Goal: Communication & Community: Answer question/provide support

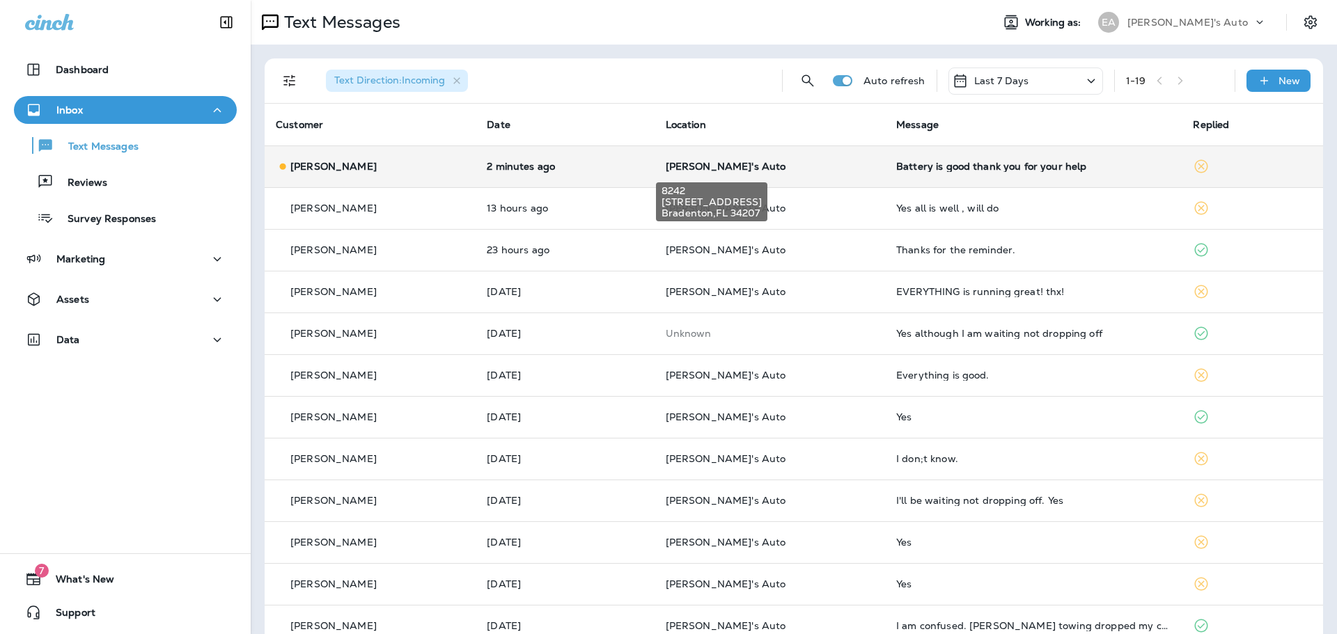
click at [698, 166] on span "[PERSON_NAME]'s Auto" at bounding box center [726, 166] width 120 height 13
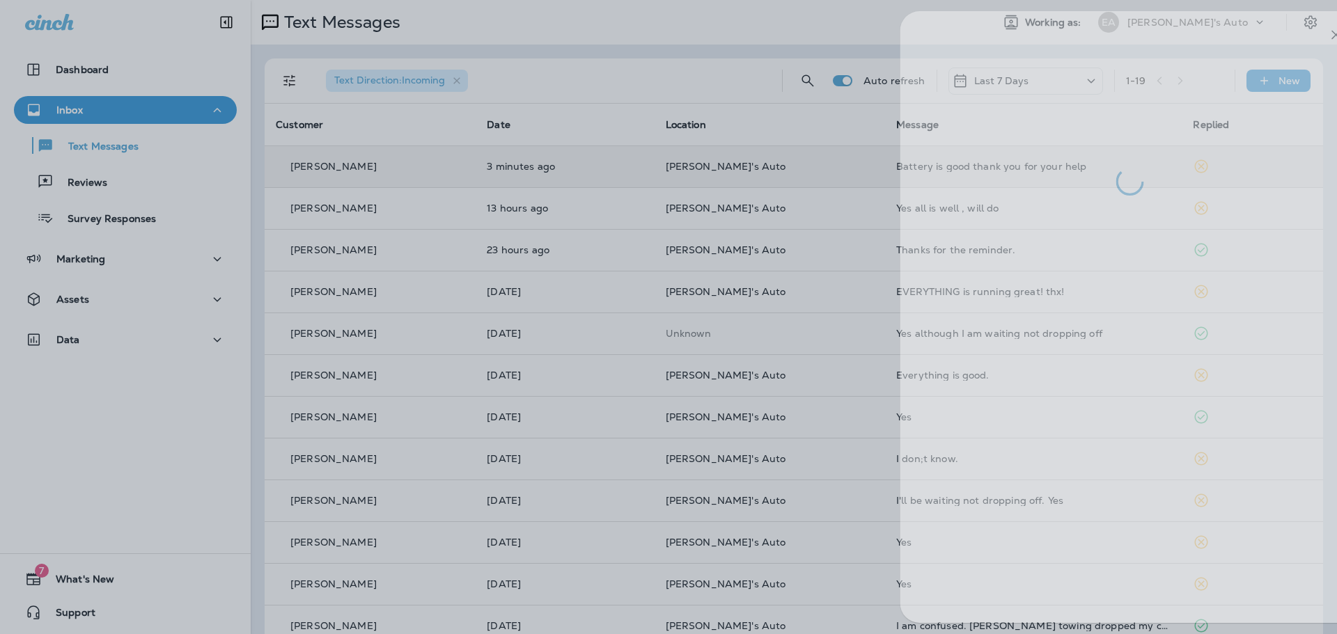
click at [609, 162] on div at bounding box center [709, 317] width 1337 height 634
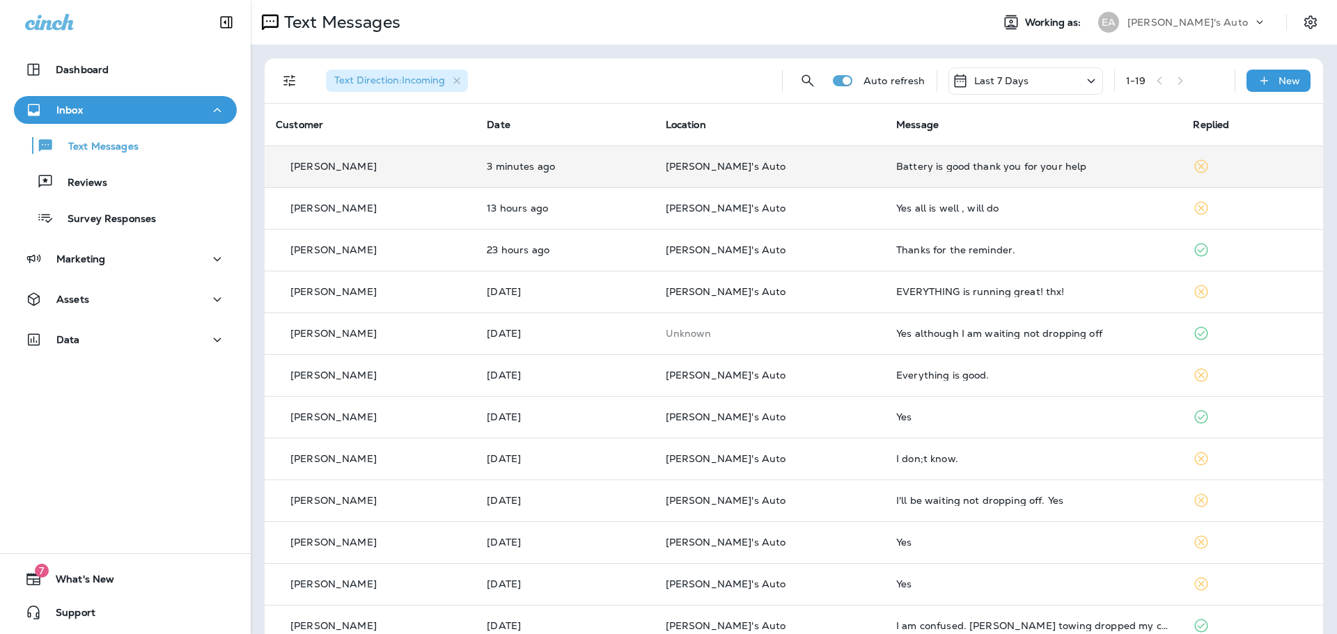
click at [588, 176] on td "3 minutes ago" at bounding box center [565, 167] width 178 height 42
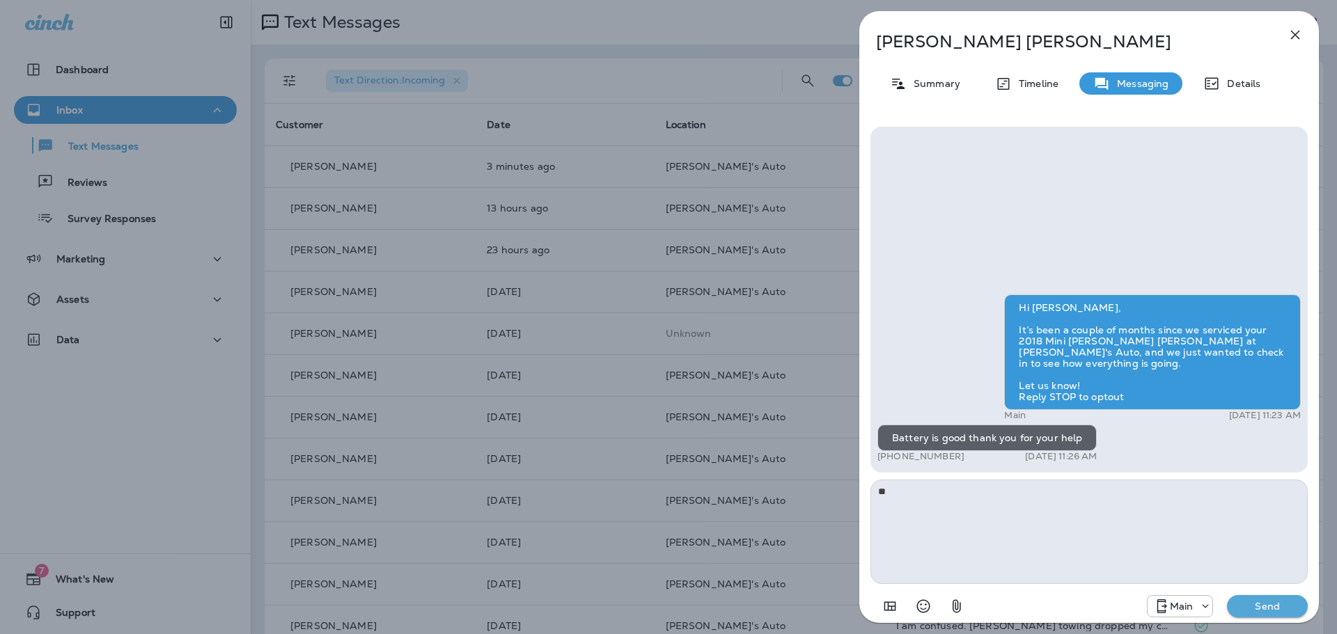
type textarea "*"
type textarea "**********"
click at [1253, 585] on div "Main Send" at bounding box center [1088, 602] width 437 height 36
click at [1256, 606] on p "Send" at bounding box center [1267, 606] width 58 height 13
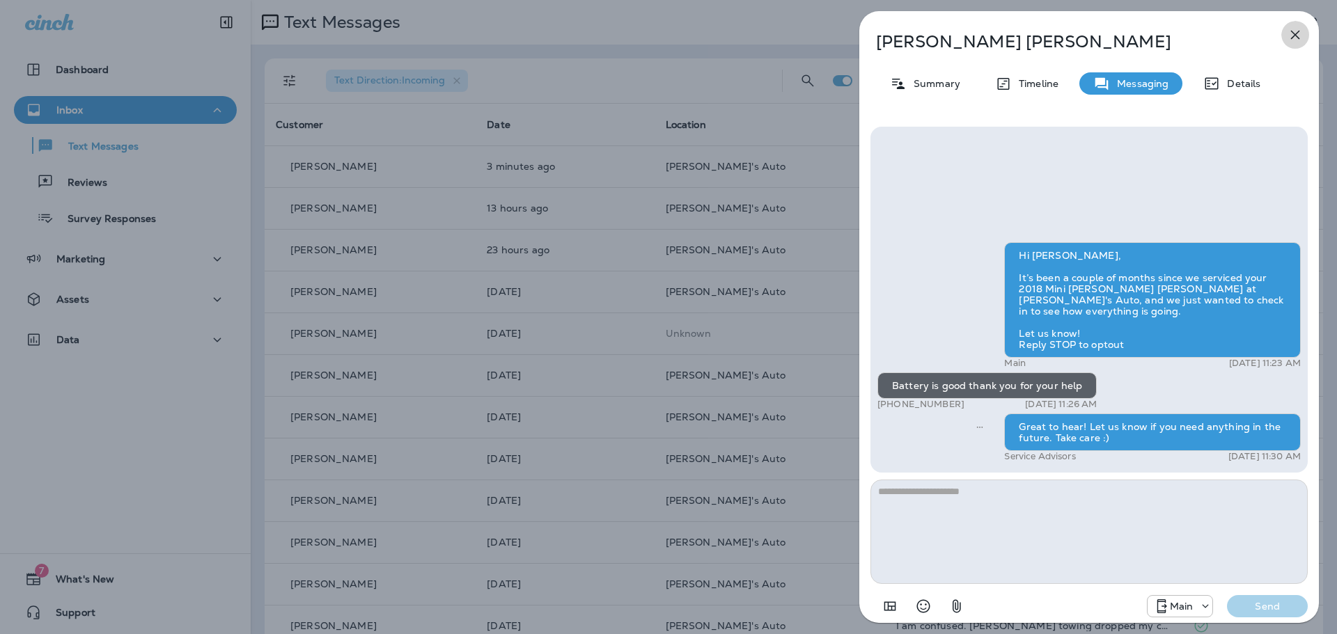
click at [1299, 31] on icon "button" at bounding box center [1295, 35] width 9 height 9
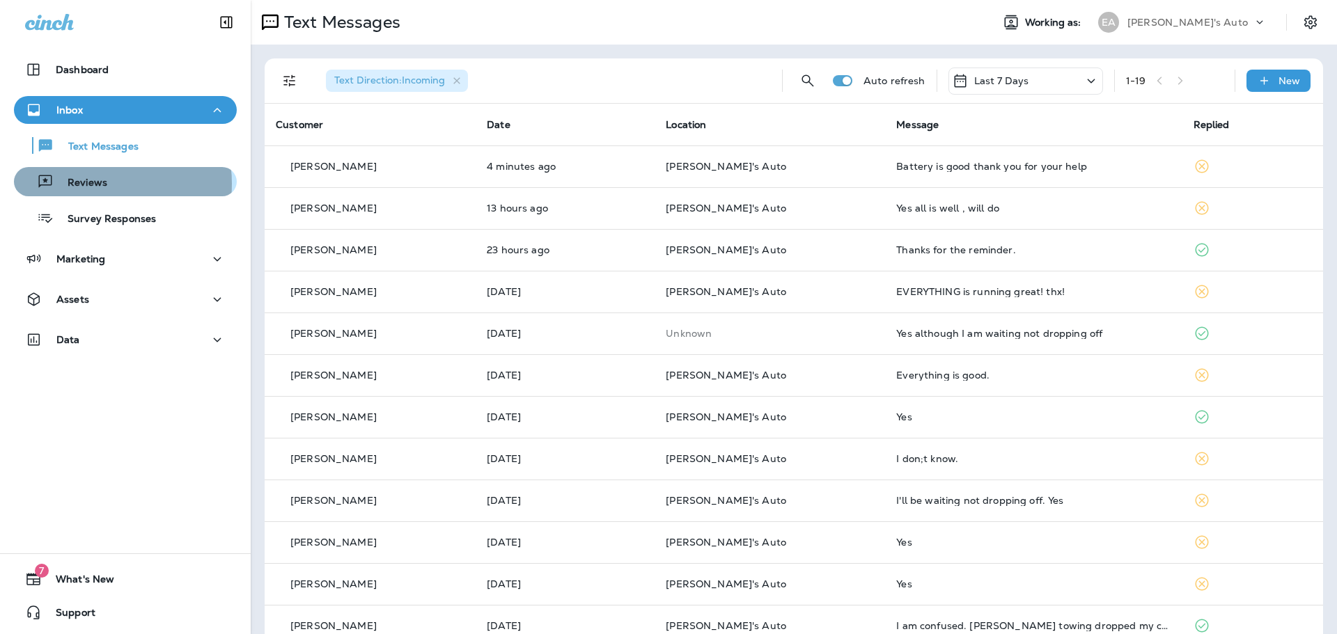
click at [95, 184] on p "Reviews" at bounding box center [81, 183] width 54 height 13
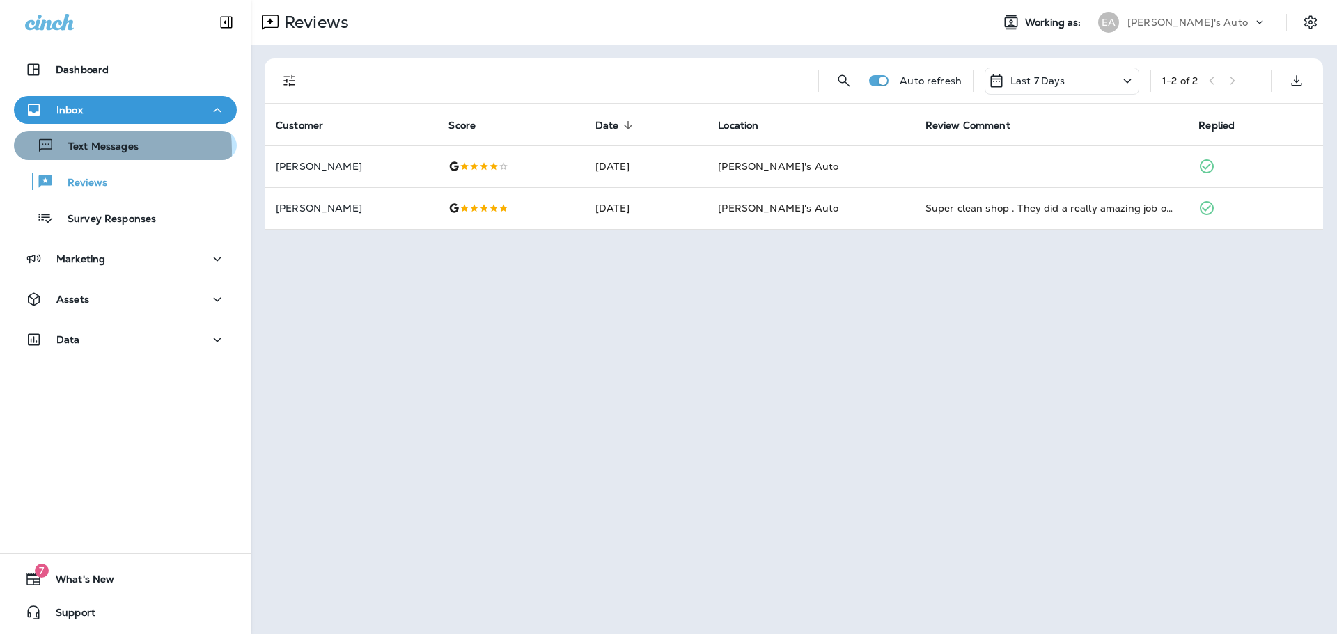
click at [80, 150] on p "Text Messages" at bounding box center [96, 147] width 84 height 13
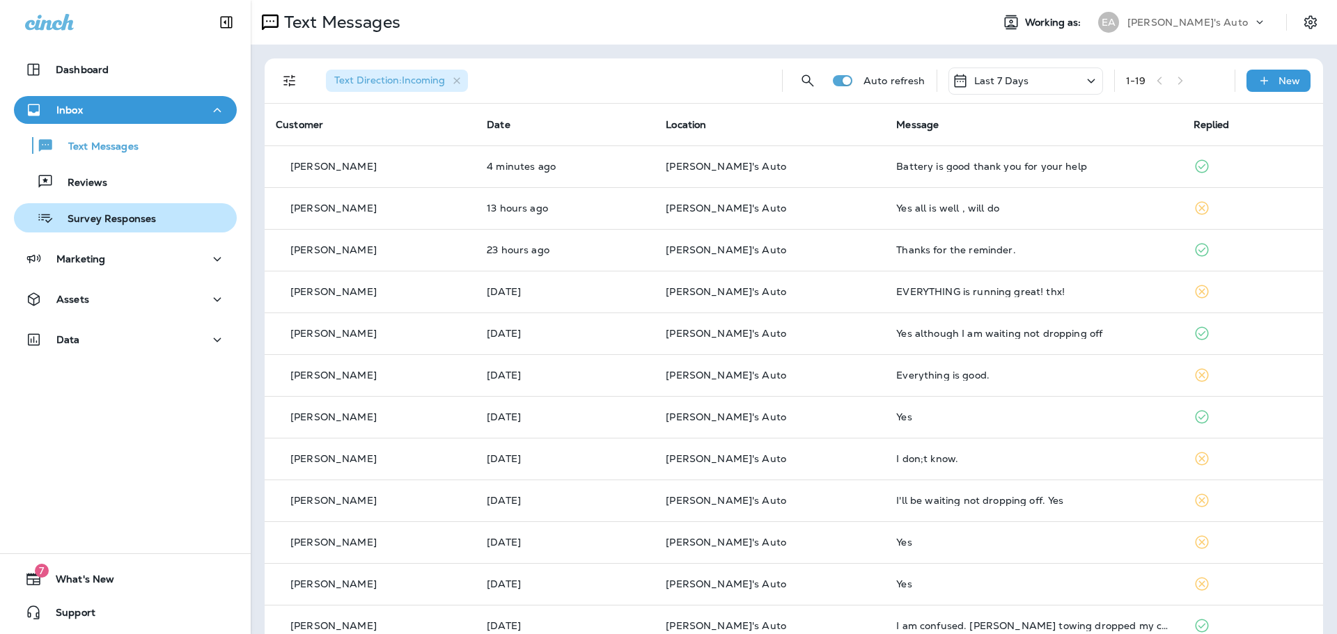
click at [155, 228] on div "Survey Responses" at bounding box center [125, 218] width 212 height 21
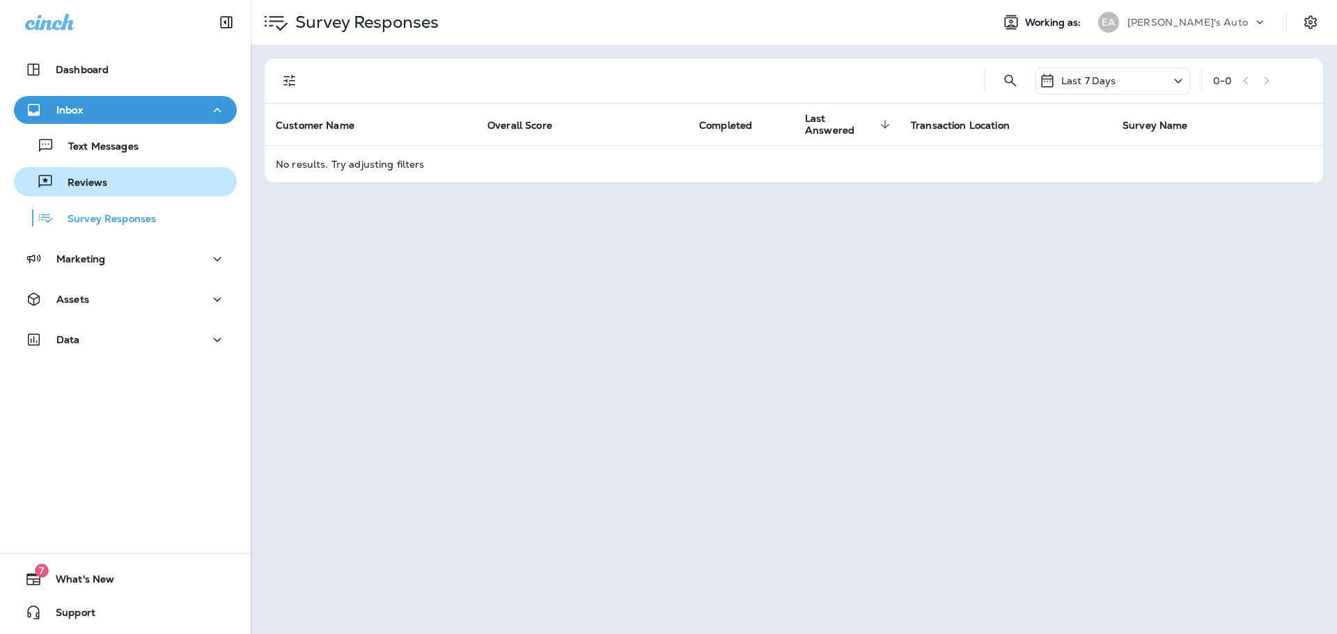
click at [113, 184] on div "Reviews" at bounding box center [125, 181] width 212 height 21
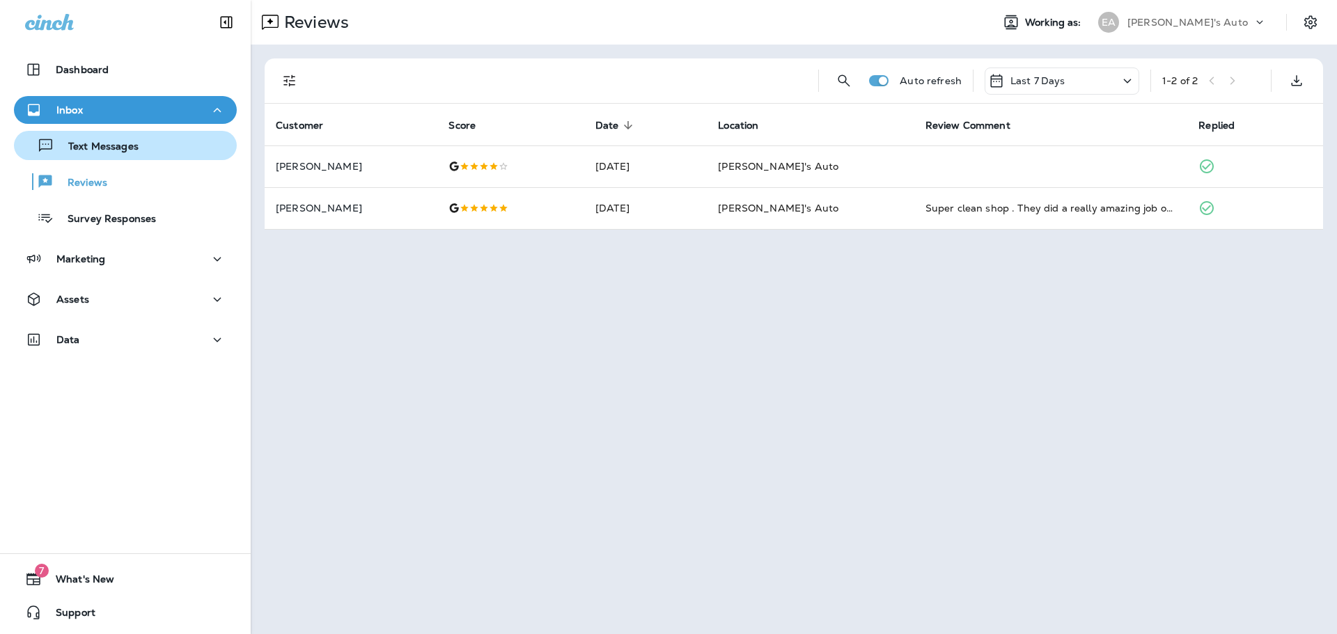
click at [114, 141] on p "Text Messages" at bounding box center [96, 147] width 84 height 13
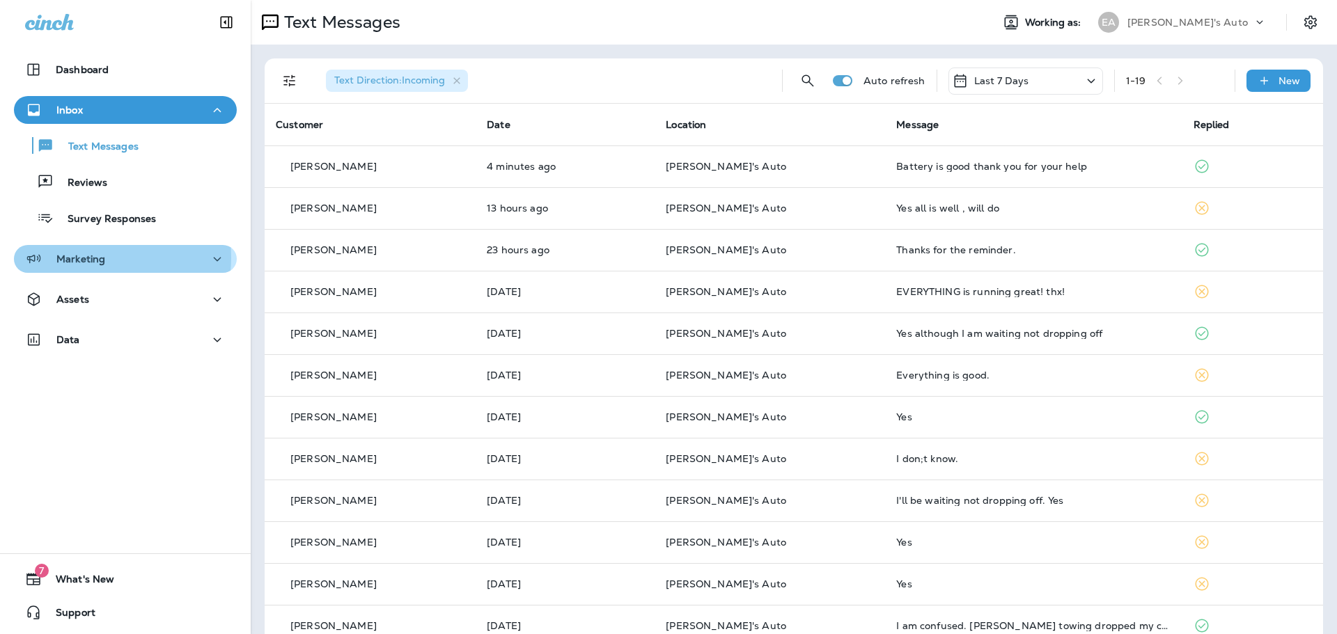
click at [91, 258] on p "Marketing" at bounding box center [80, 258] width 49 height 11
click at [189, 262] on div "Marketing" at bounding box center [125, 259] width 201 height 17
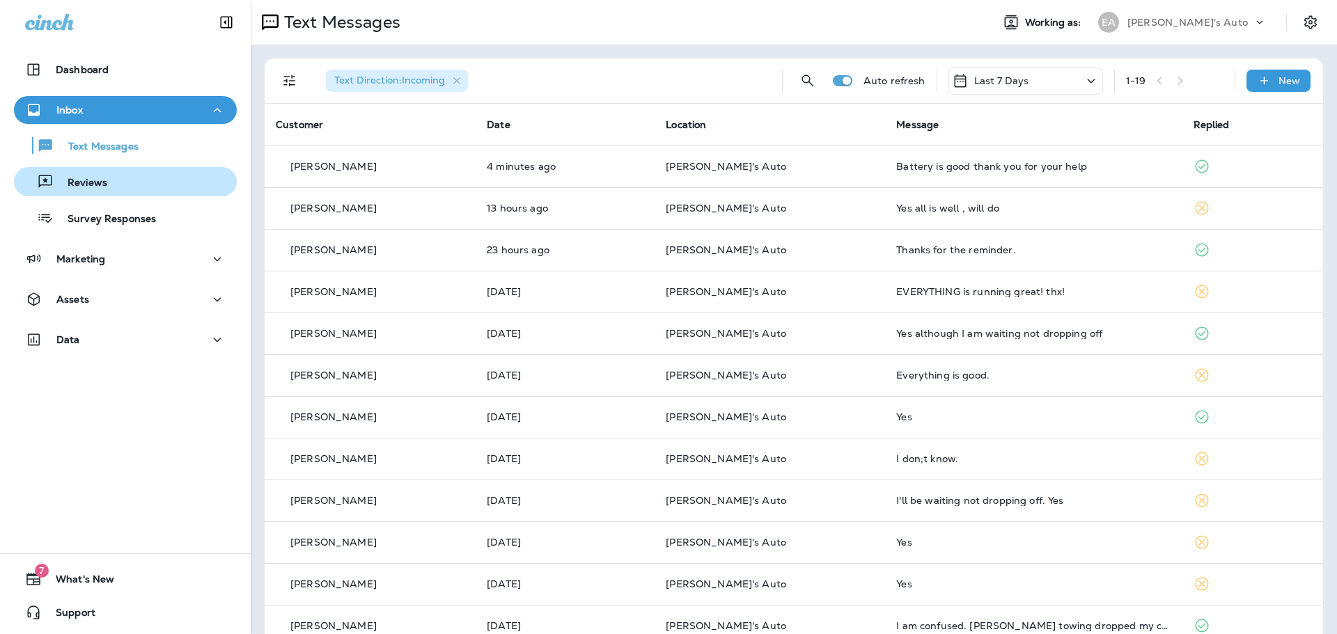
click at [137, 189] on div "Reviews" at bounding box center [125, 181] width 212 height 21
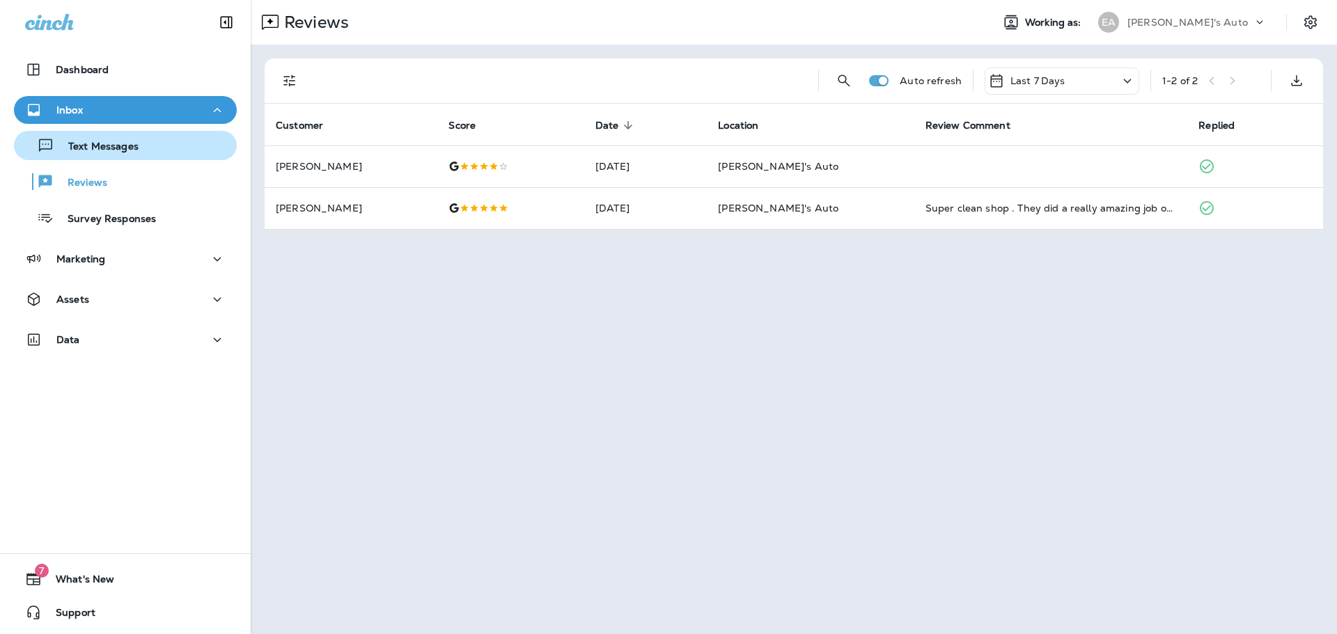
click at [77, 155] on div "Text Messages" at bounding box center [78, 145] width 119 height 21
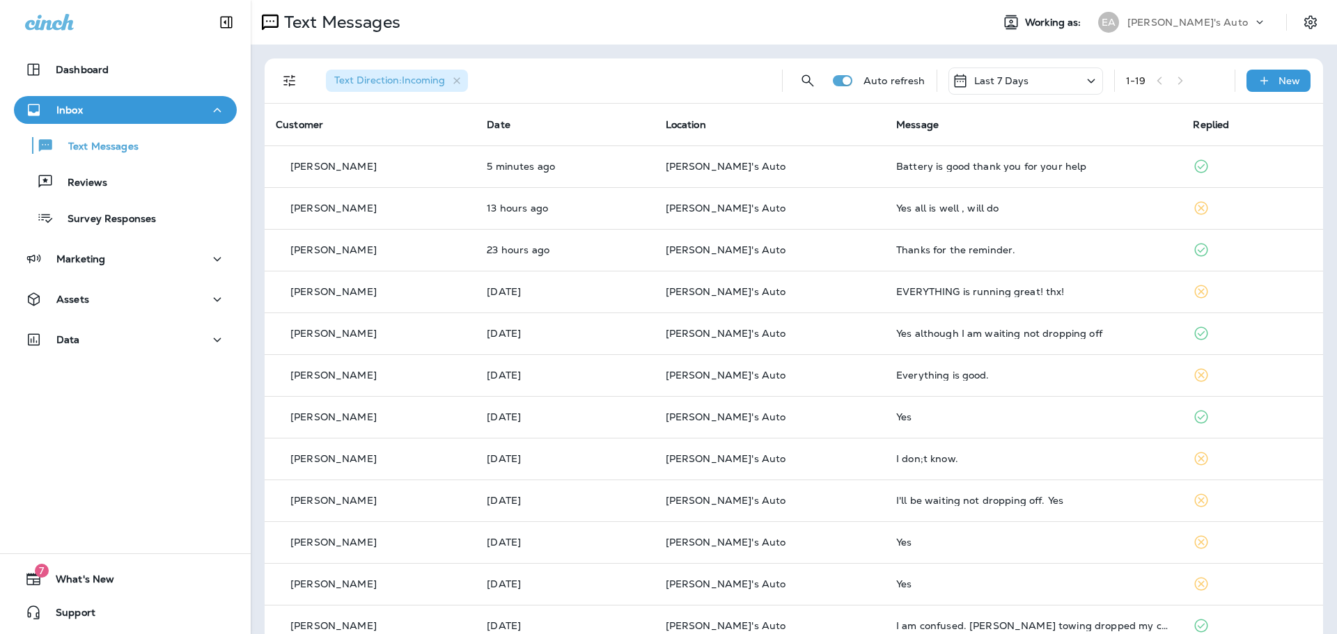
click at [565, 66] on div "Text Direction : Incoming" at bounding box center [543, 80] width 456 height 45
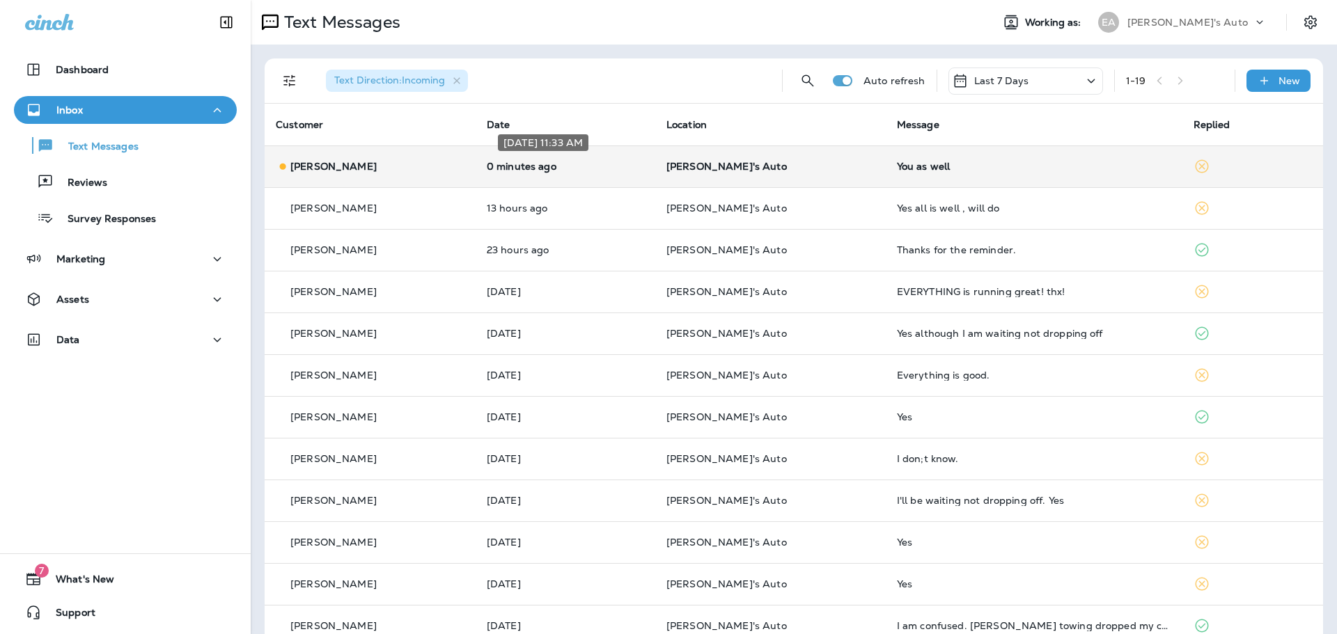
click at [606, 170] on p "0 minutes ago" at bounding box center [565, 166] width 157 height 11
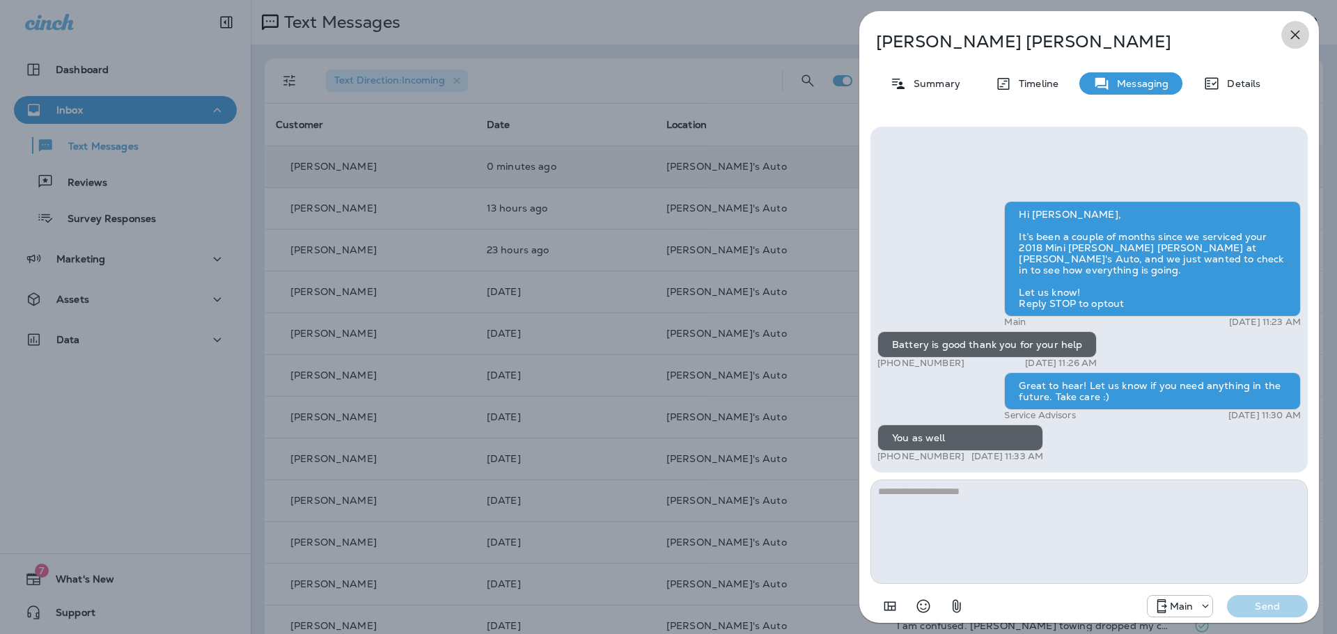
click at [1297, 36] on icon "button" at bounding box center [1295, 34] width 17 height 17
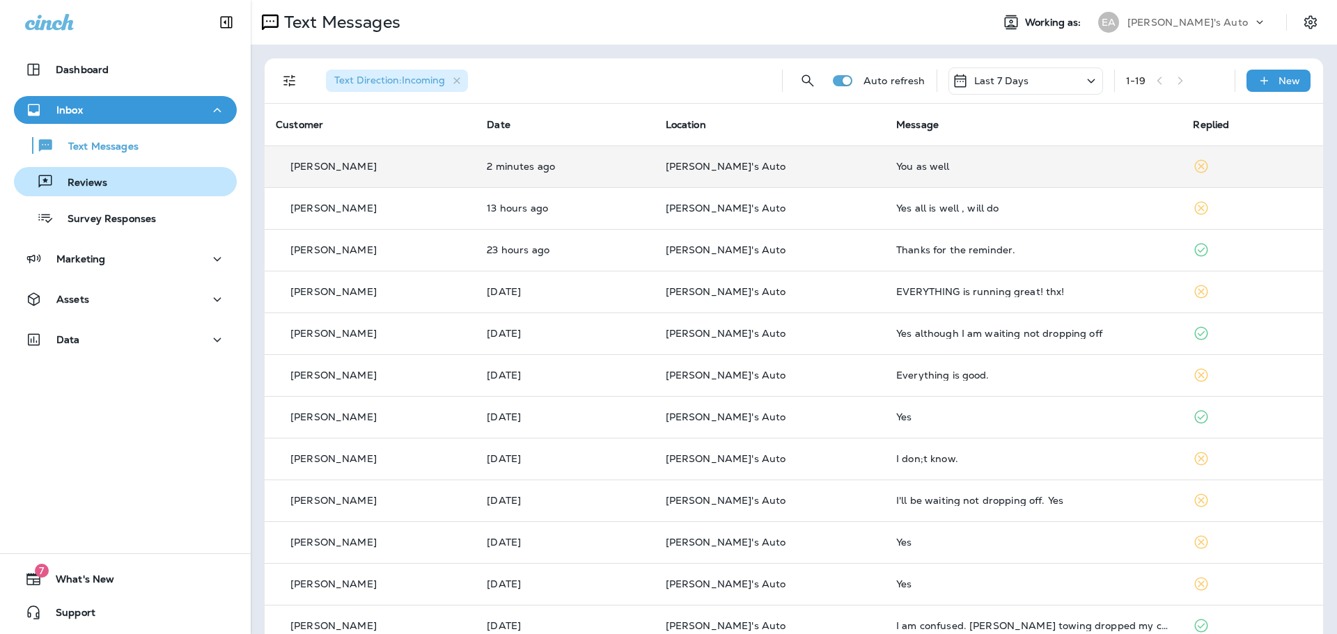
click at [107, 179] on div "Reviews" at bounding box center [125, 181] width 212 height 21
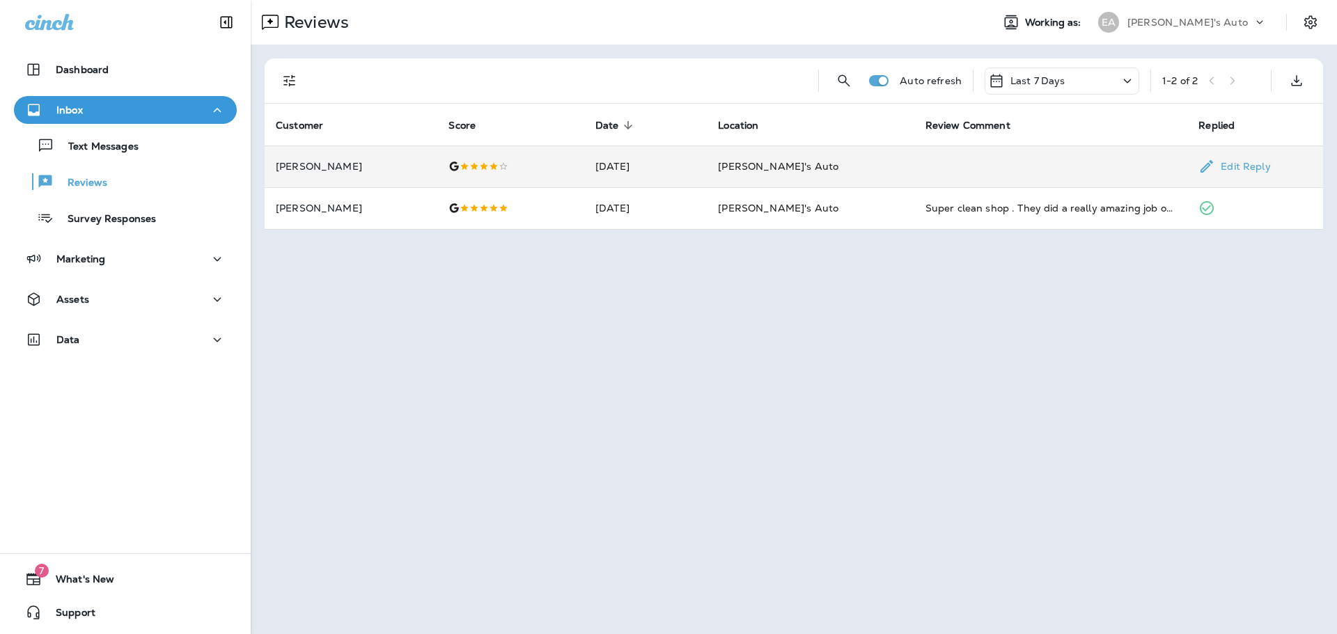
click at [707, 175] on td "[DATE]" at bounding box center [645, 167] width 123 height 42
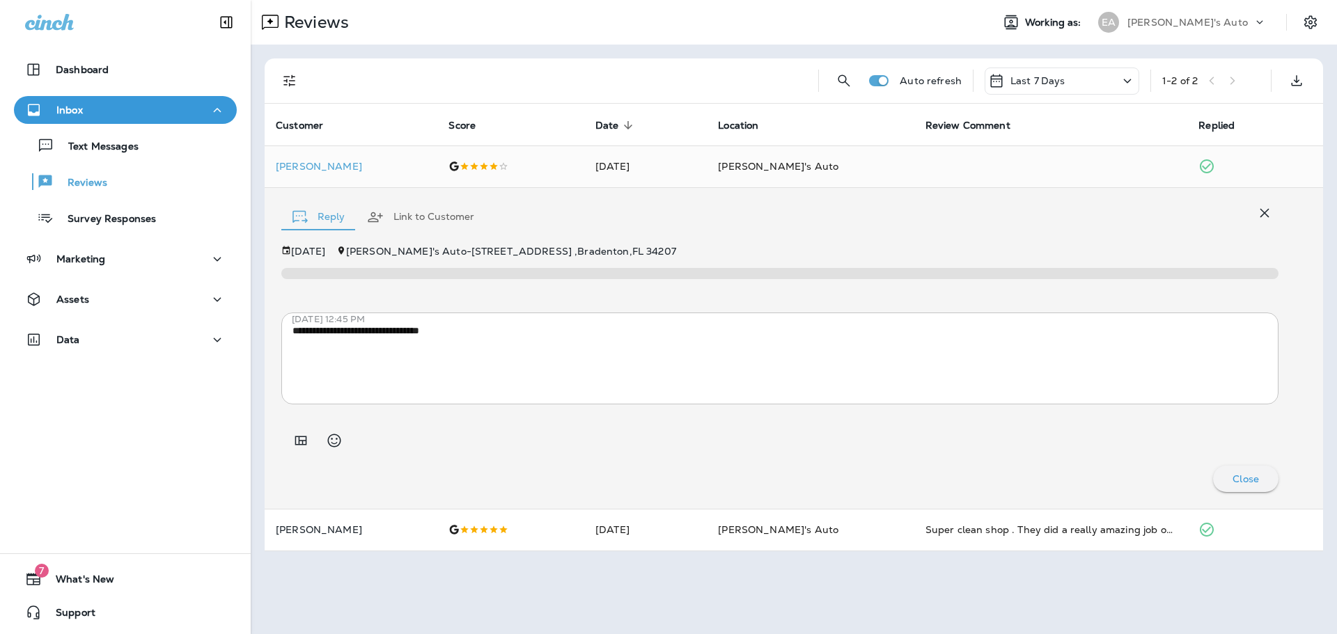
click at [93, 235] on div "Inbox Text Messages Reviews Survey Responses" at bounding box center [125, 167] width 251 height 143
click at [96, 224] on p "Survey Responses" at bounding box center [105, 219] width 102 height 13
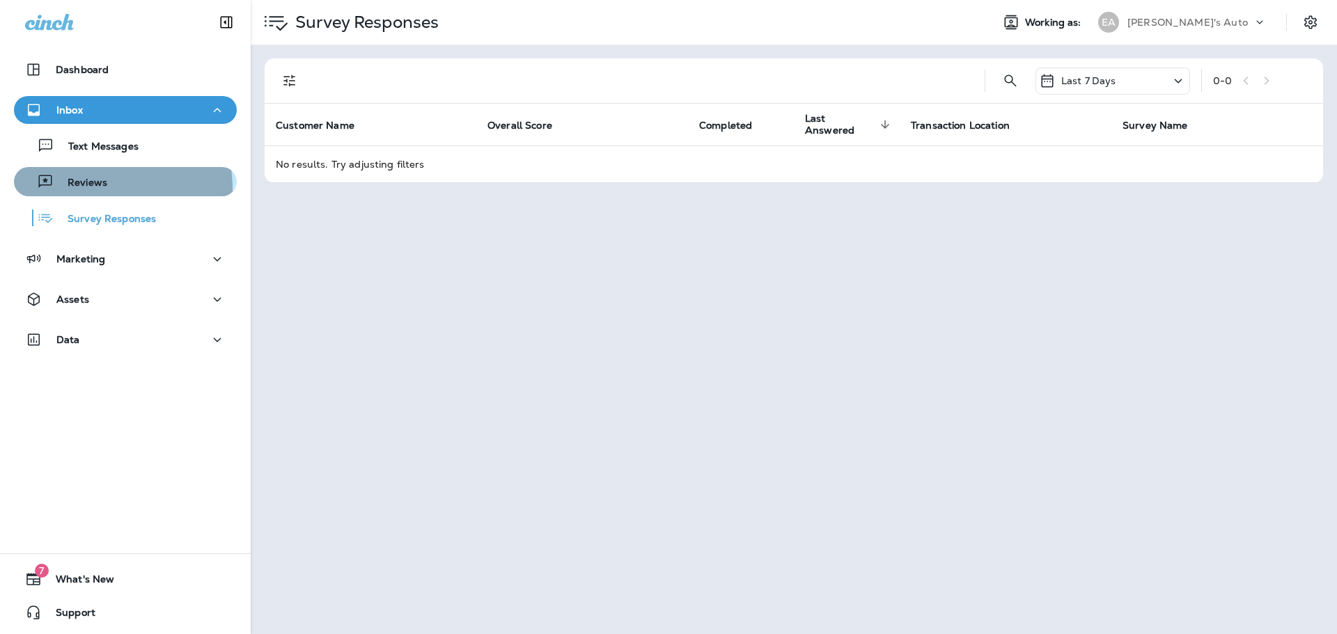
drag, startPoint x: 85, startPoint y: 189, endPoint x: 80, endPoint y: 169, distance: 21.5
click at [81, 191] on div "Reviews" at bounding box center [63, 181] width 88 height 21
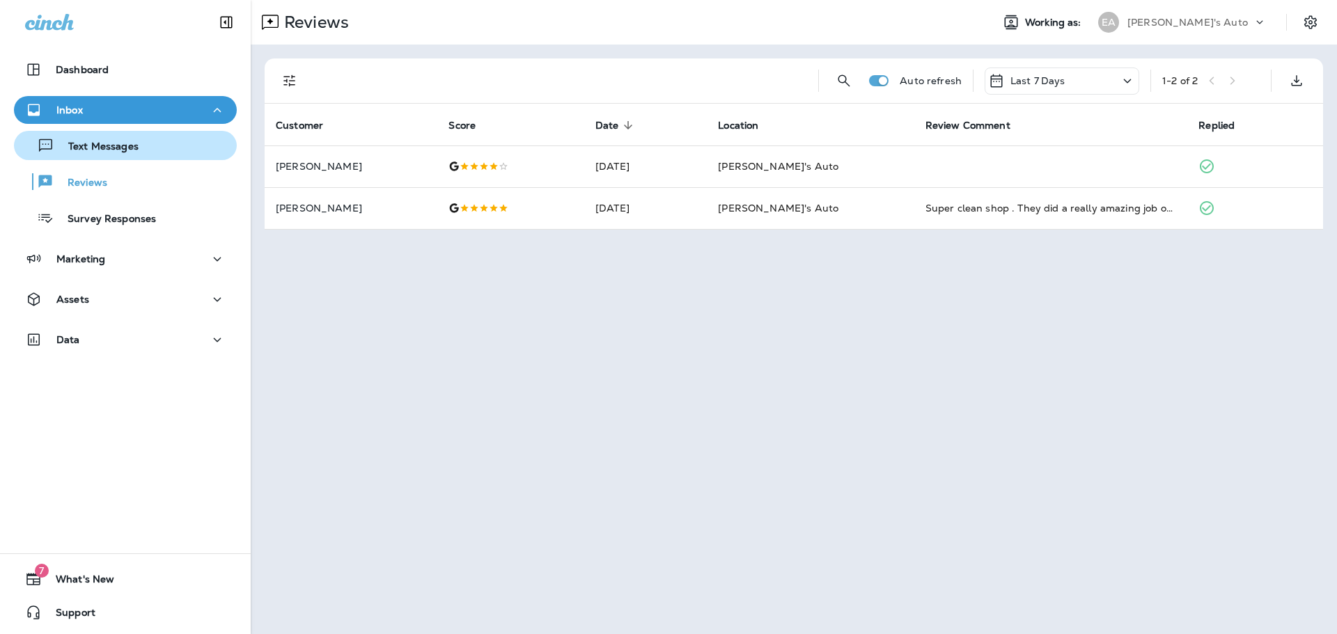
click at [99, 147] on p "Text Messages" at bounding box center [96, 147] width 84 height 13
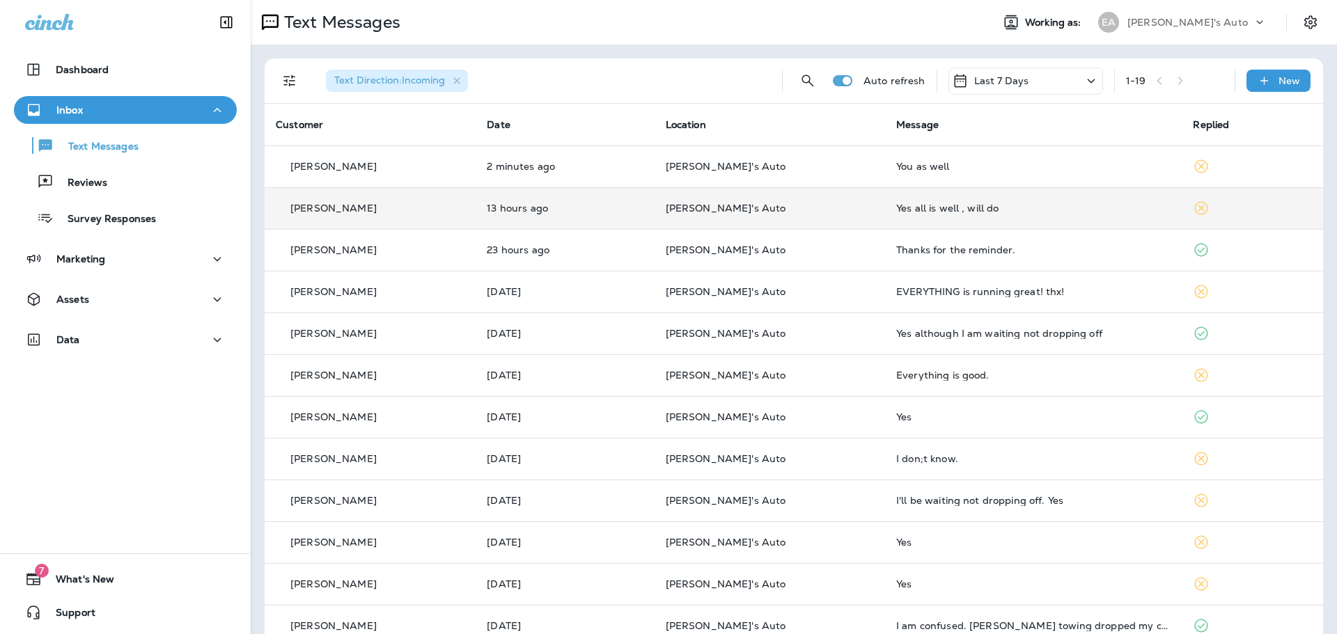
click at [792, 218] on td "[PERSON_NAME]'s Auto" at bounding box center [770, 208] width 230 height 42
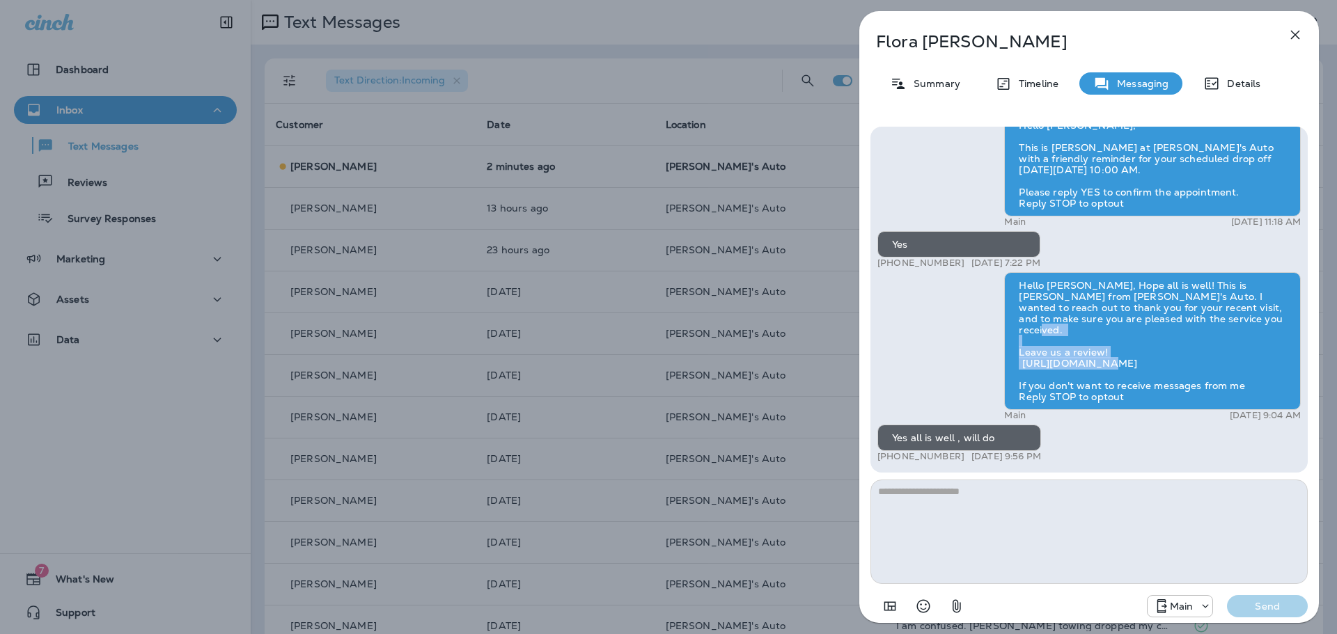
drag, startPoint x: 1242, startPoint y: 365, endPoint x: 1017, endPoint y: 367, distance: 224.9
click at [1017, 367] on div "Hello [PERSON_NAME], Hope all is well! This is [PERSON_NAME] from [PERSON_NAME]…" at bounding box center [1152, 341] width 297 height 138
copy div "[URL][DOMAIN_NAME]"
click at [426, 291] on div "[PERSON_NAME] Summary Timeline Messaging Details Hello [PERSON_NAME], This is […" at bounding box center [668, 317] width 1337 height 634
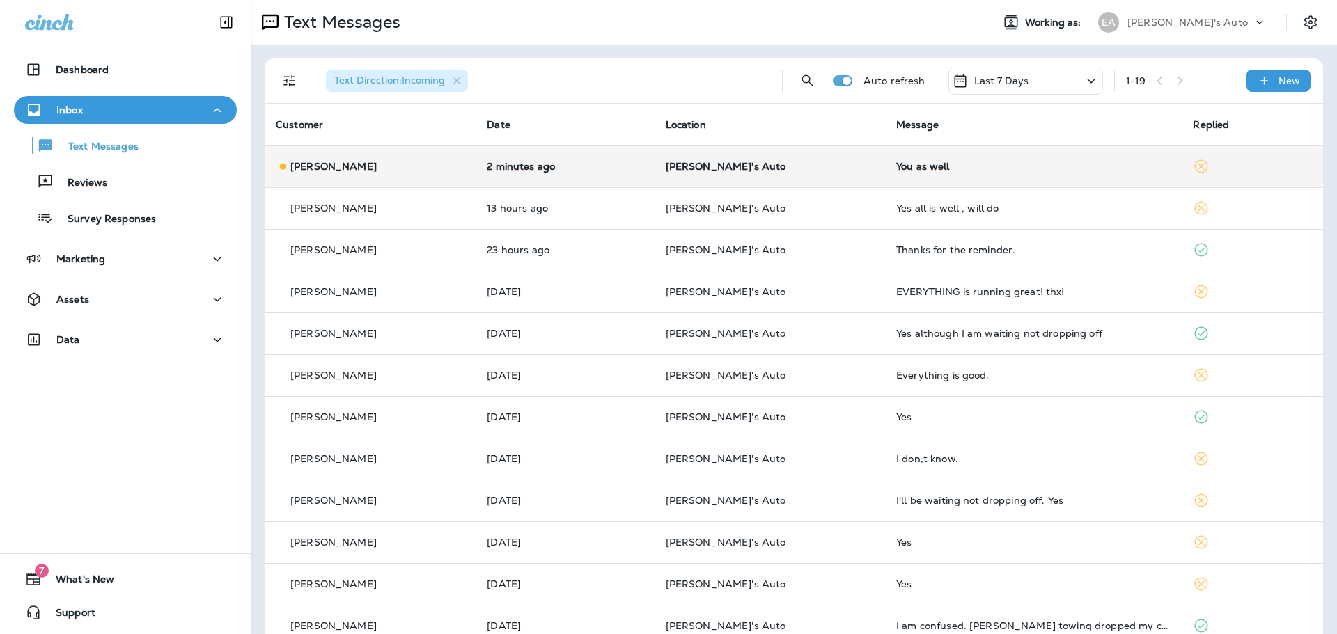
click at [495, 170] on td "2 minutes ago" at bounding box center [565, 167] width 178 height 42
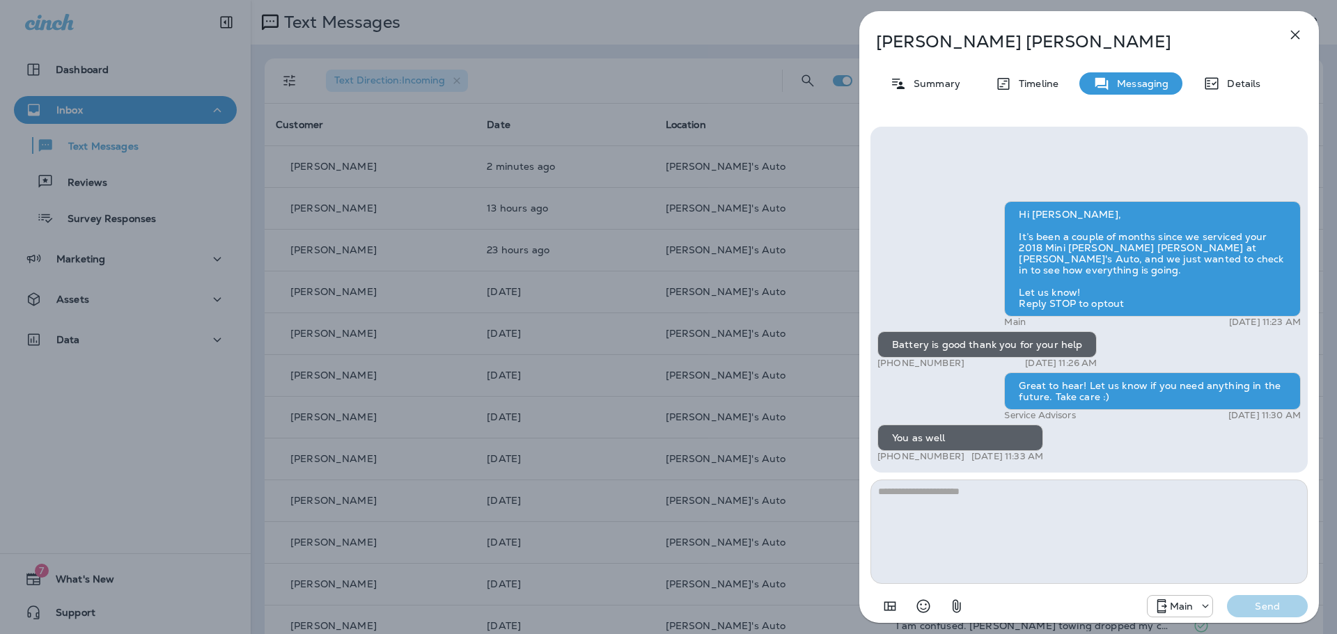
click at [476, 210] on div "[PERSON_NAME] Summary Timeline Messaging Details Hi [PERSON_NAME], It’s been a …" at bounding box center [668, 317] width 1337 height 634
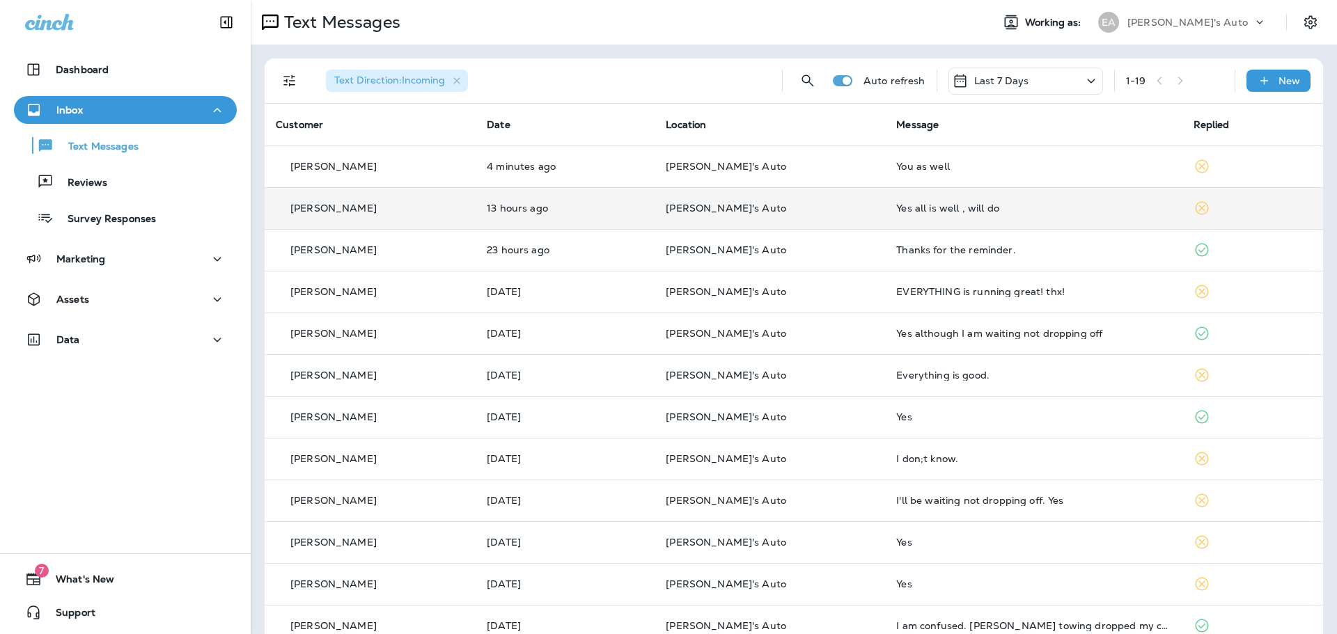
click at [444, 207] on div "[PERSON_NAME]" at bounding box center [370, 208] width 189 height 15
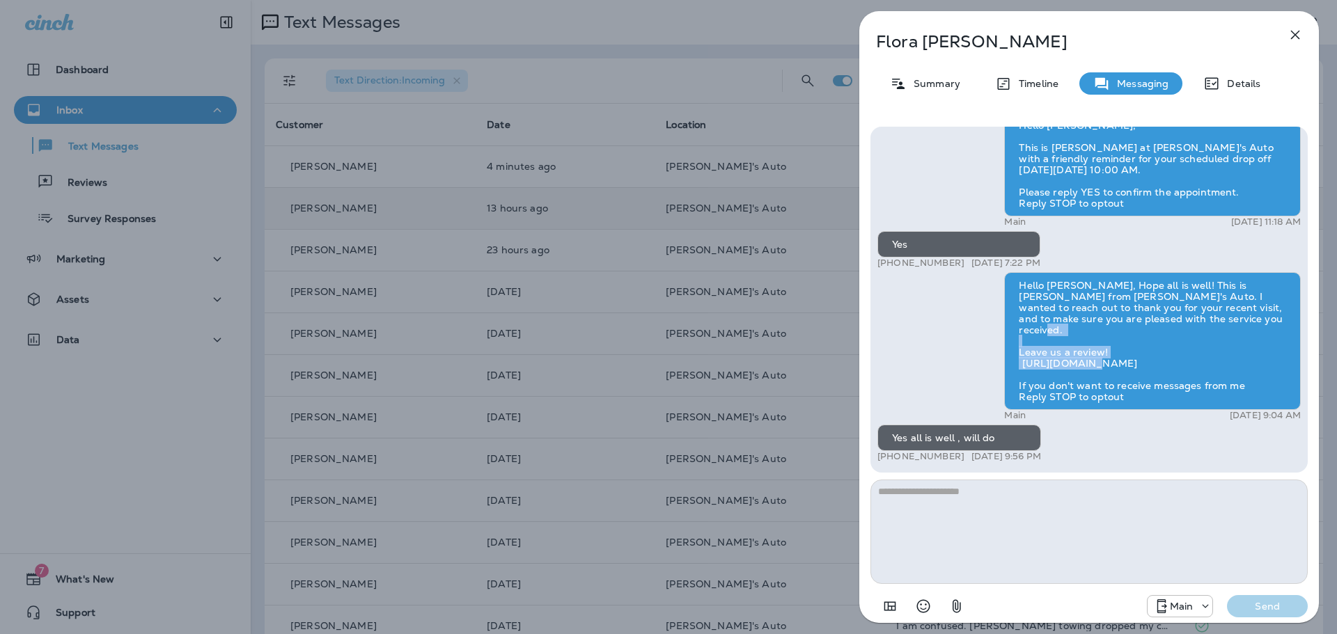
drag, startPoint x: 1019, startPoint y: 364, endPoint x: 1237, endPoint y: 364, distance: 217.2
click at [1237, 364] on div "Hello [PERSON_NAME], Hope all is well! This is [PERSON_NAME] from [PERSON_NAME]…" at bounding box center [1152, 341] width 297 height 138
copy div "[URL][DOMAIN_NAME]"
